Goal: Information Seeking & Learning: Check status

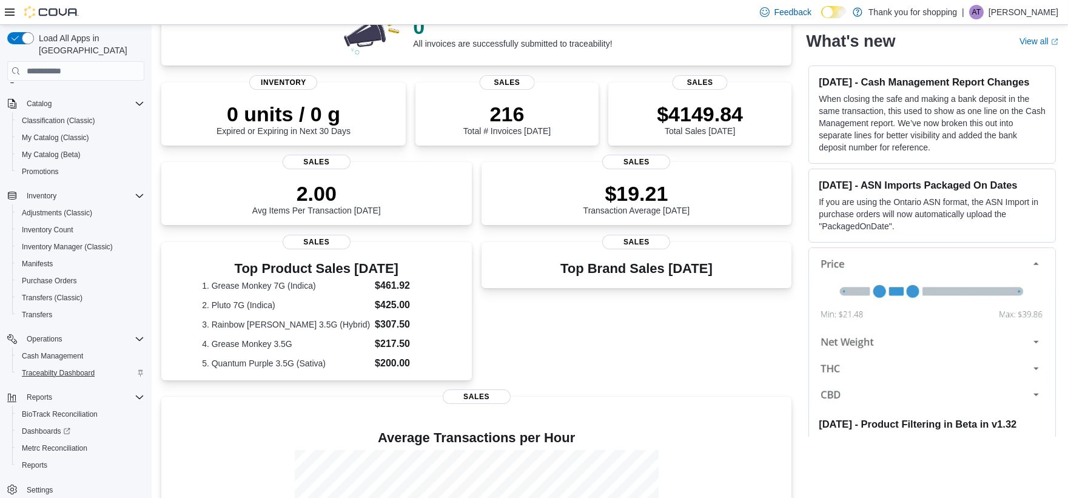
scroll to position [68, 0]
click at [40, 460] on span "Reports" at bounding box center [34, 465] width 25 height 10
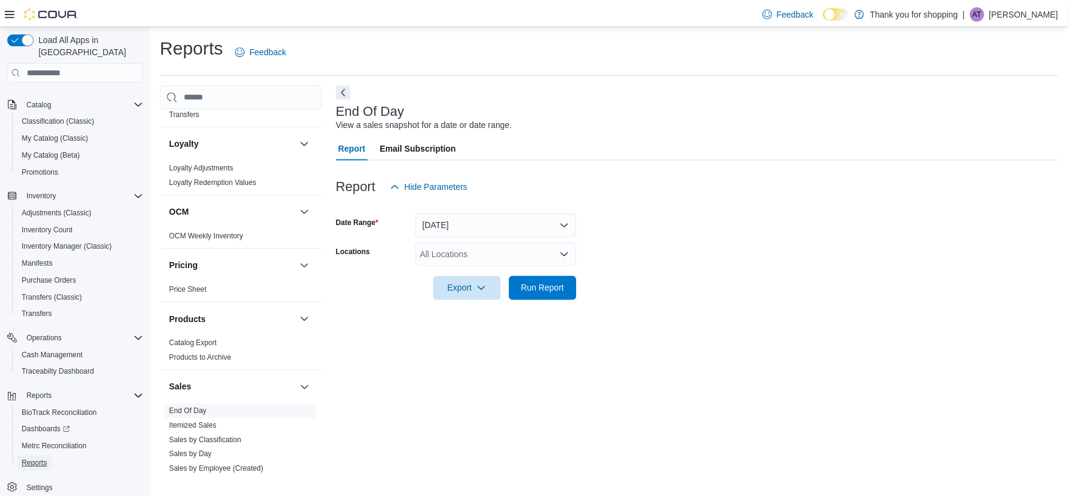
scroll to position [606, 0]
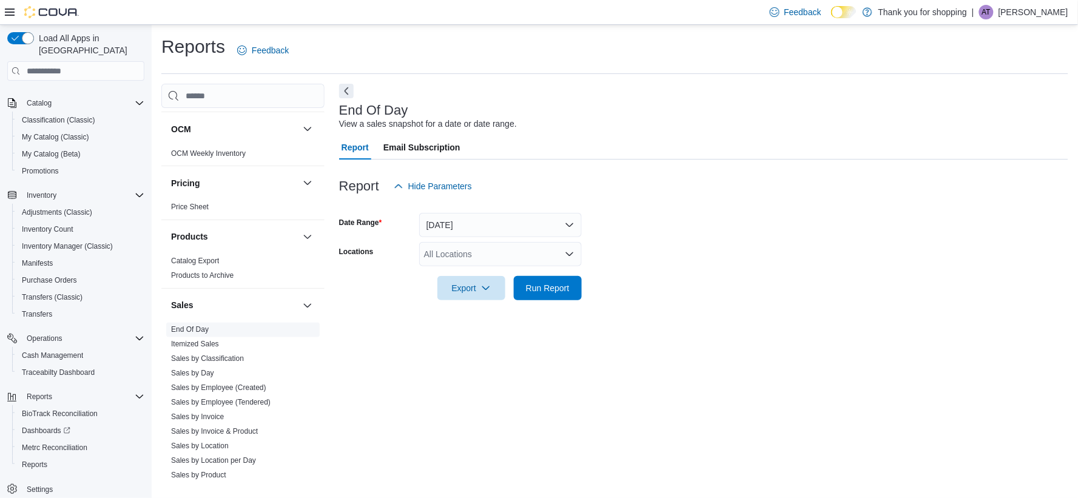
click at [206, 337] on span "End Of Day" at bounding box center [242, 330] width 153 height 15
click at [492, 255] on div "All Locations" at bounding box center [500, 254] width 163 height 24
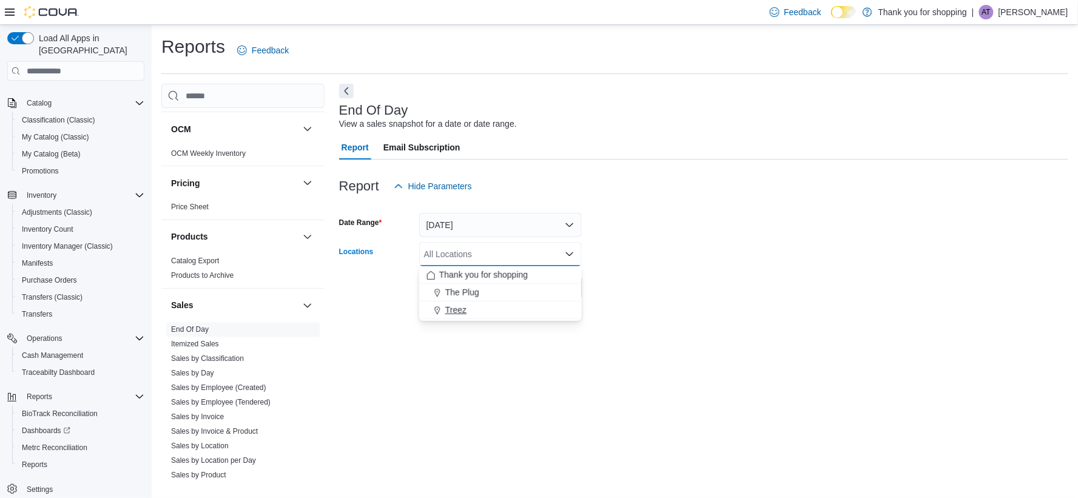
click at [485, 308] on div "Treez" at bounding box center [500, 310] width 148 height 12
click at [546, 362] on div "End Of Day View a sales snapshot for a date or date range. Report Email Subscri…" at bounding box center [703, 283] width 729 height 398
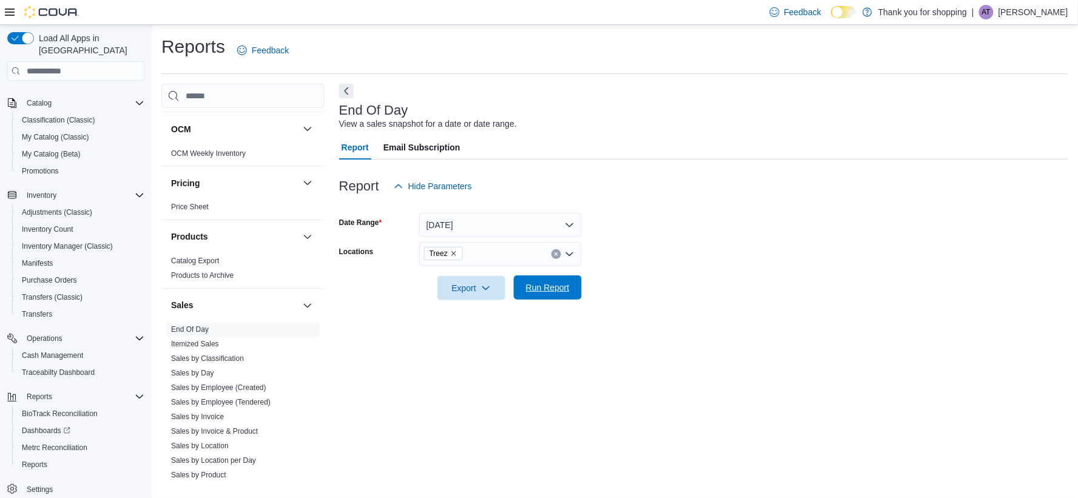
click at [542, 293] on span "Run Report" at bounding box center [547, 287] width 53 height 24
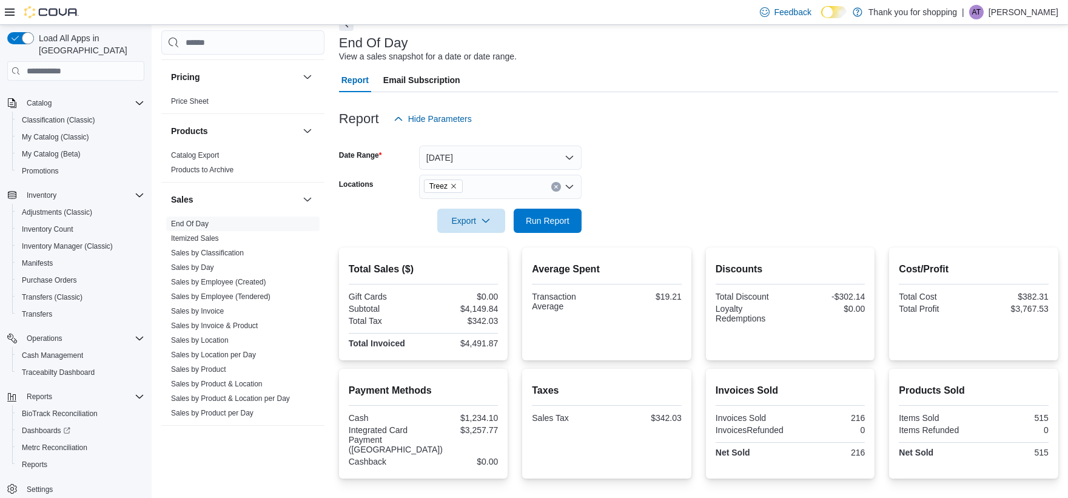
scroll to position [792, 0]
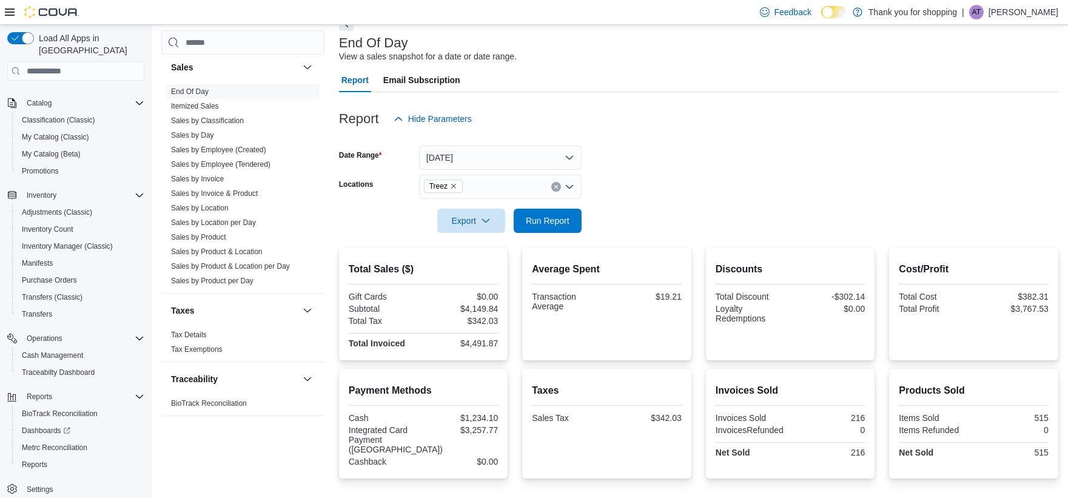
click at [899, 147] on form "Date Range [DATE] Locations Treez Export Run Report" at bounding box center [698, 182] width 719 height 102
click at [555, 226] on span "Run Report" at bounding box center [547, 220] width 53 height 24
